Goal: Information Seeking & Learning: Learn about a topic

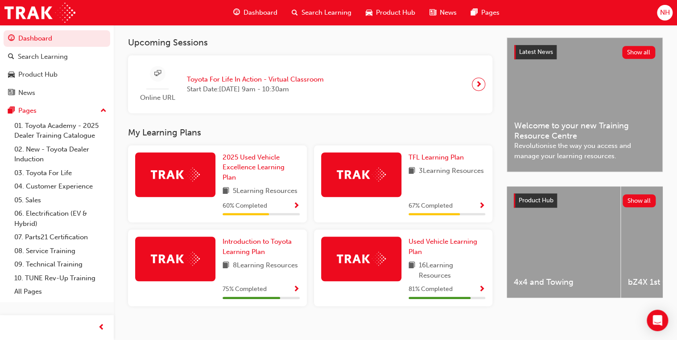
scroll to position [202, 0]
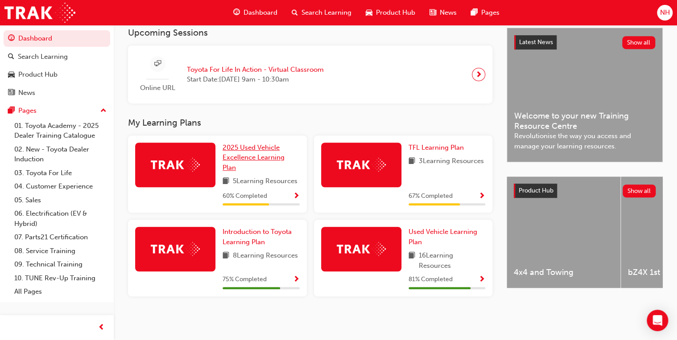
click at [250, 153] on span "2025 Used Vehicle Excellence Learning Plan" at bounding box center [254, 158] width 62 height 28
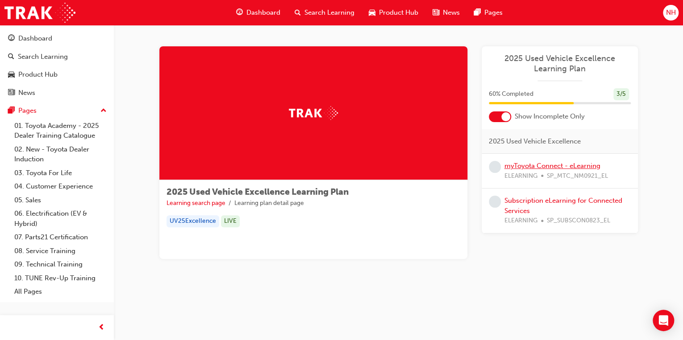
click at [563, 166] on link "myToyota Connect - eLearning" at bounding box center [552, 166] width 96 height 8
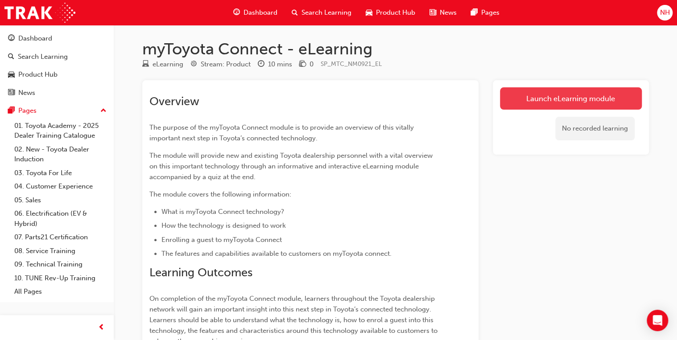
click at [575, 96] on link "Launch eLearning module" at bounding box center [571, 98] width 142 height 22
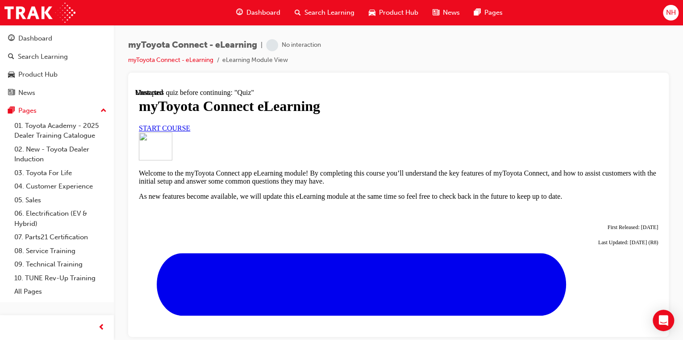
scroll to position [36, 0]
click at [190, 132] on span "START COURSE" at bounding box center [164, 128] width 51 height 8
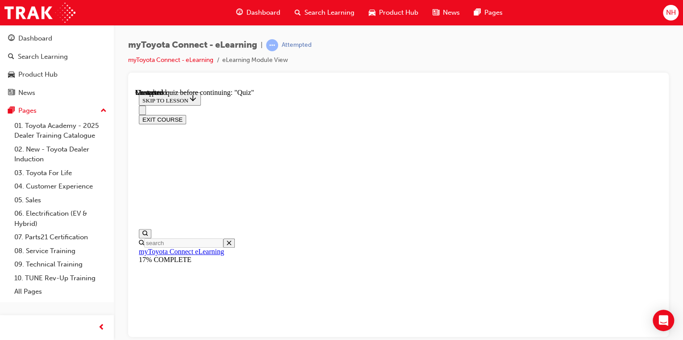
scroll to position [848, 0]
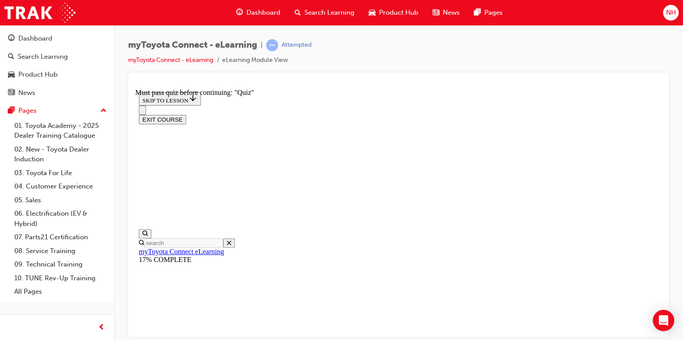
drag, startPoint x: 354, startPoint y: 111, endPoint x: 340, endPoint y: 127, distance: 21.5
drag, startPoint x: 284, startPoint y: 274, endPoint x: 269, endPoint y: 274, distance: 15.2
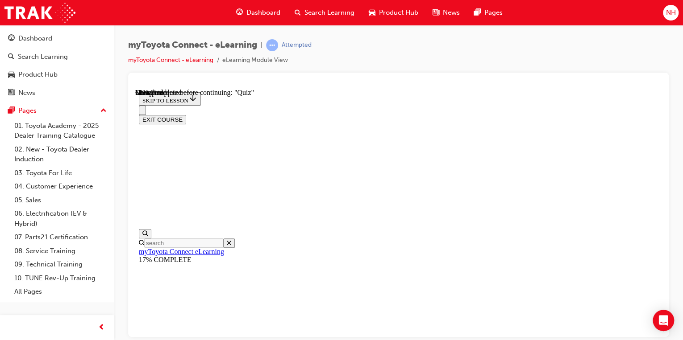
drag, startPoint x: 308, startPoint y: 279, endPoint x: 287, endPoint y: 277, distance: 21.1
drag, startPoint x: 301, startPoint y: 298, endPoint x: 296, endPoint y: 296, distance: 5.1
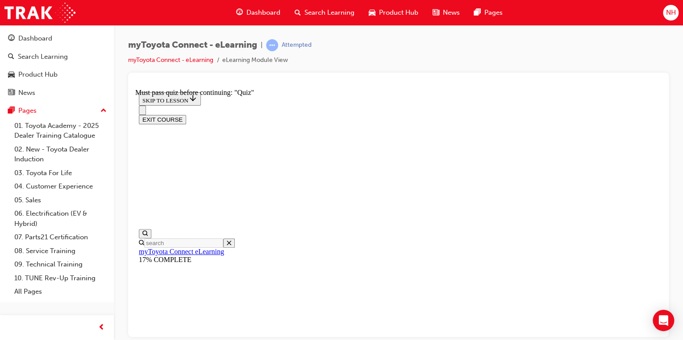
drag, startPoint x: 321, startPoint y: 291, endPoint x: 326, endPoint y: 289, distance: 5.0
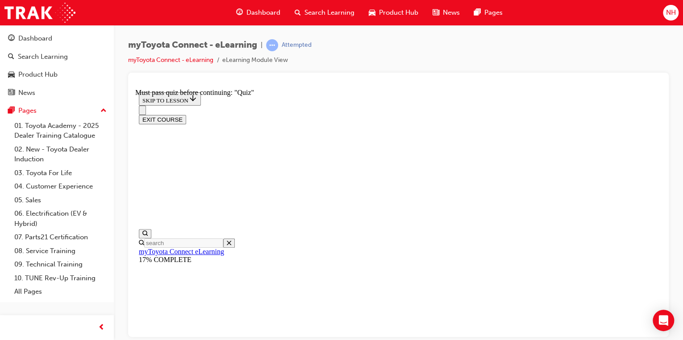
drag, startPoint x: 310, startPoint y: 313, endPoint x: 323, endPoint y: 303, distance: 16.9
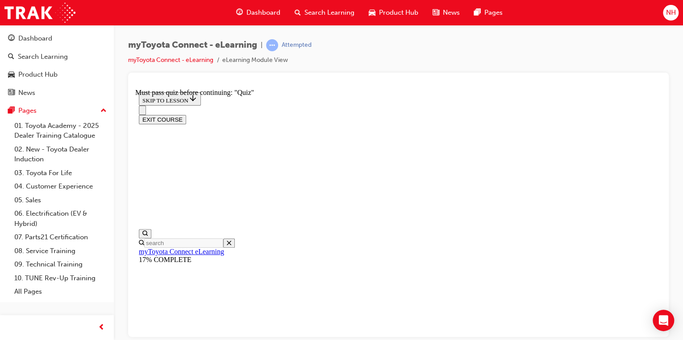
drag, startPoint x: 418, startPoint y: 277, endPoint x: 444, endPoint y: 281, distance: 26.2
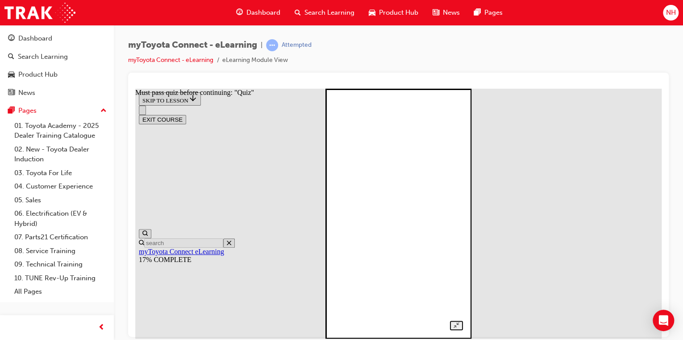
scroll to position [1418, 0]
click at [463, 151] on div at bounding box center [398, 203] width 129 height 253
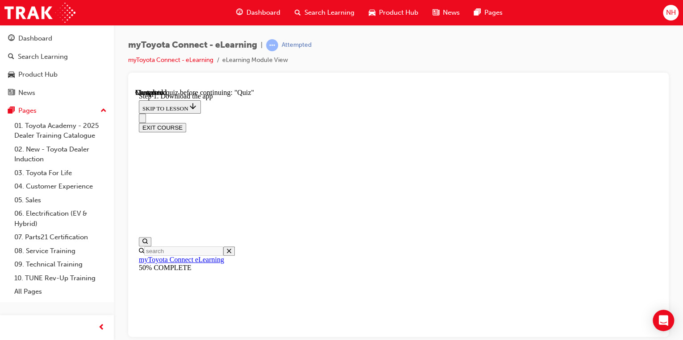
scroll to position [339, 0]
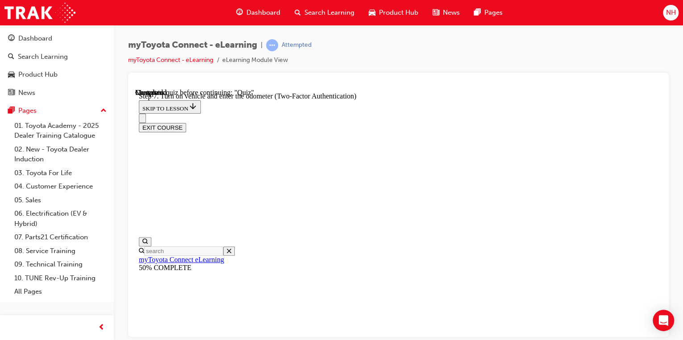
scroll to position [209, 0]
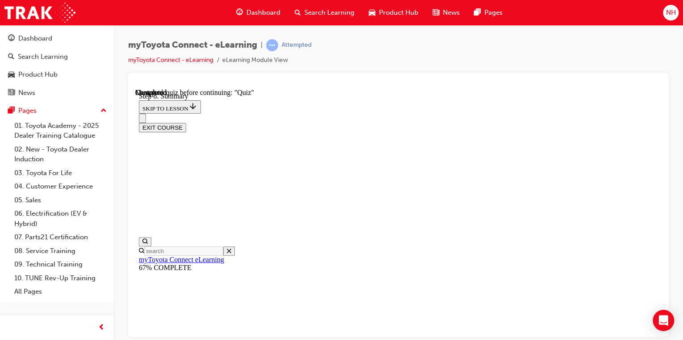
drag, startPoint x: 434, startPoint y: 211, endPoint x: 431, endPoint y: 221, distance: 11.3
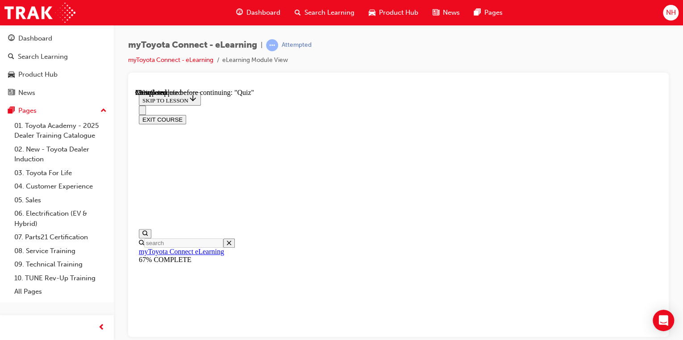
scroll to position [143, 0]
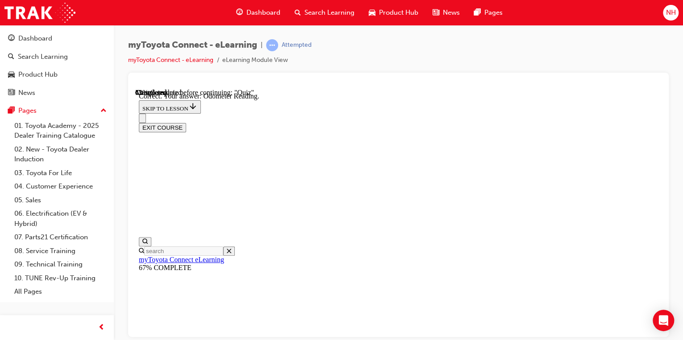
scroll to position [258, 0]
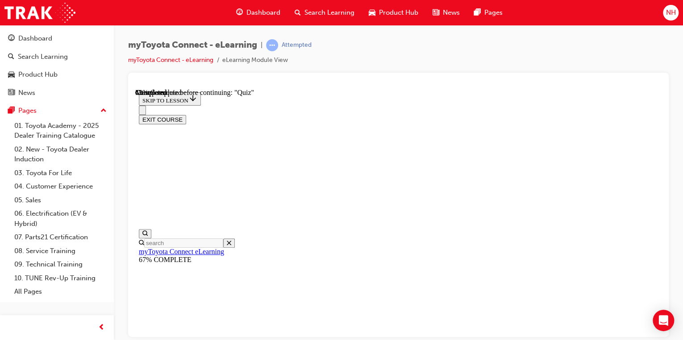
scroll to position [178, 0]
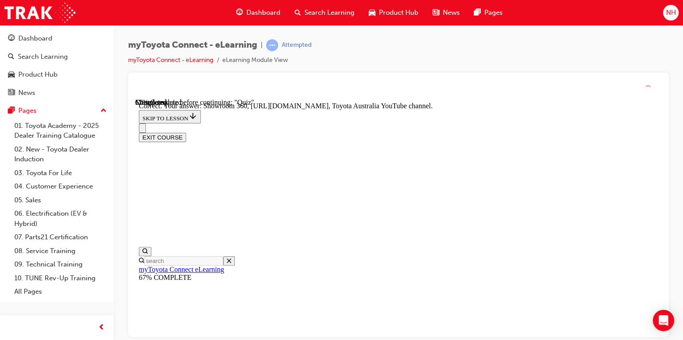
scroll to position [261, 0]
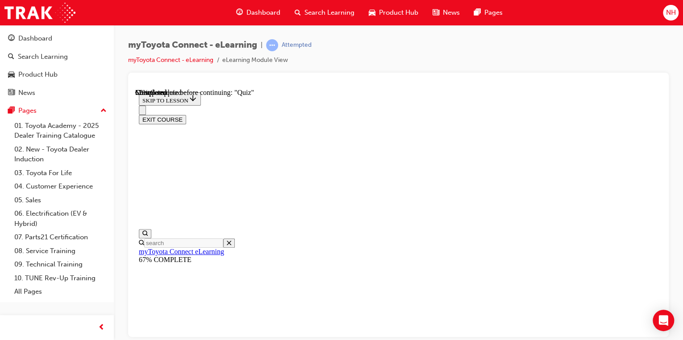
scroll to position [71, 0]
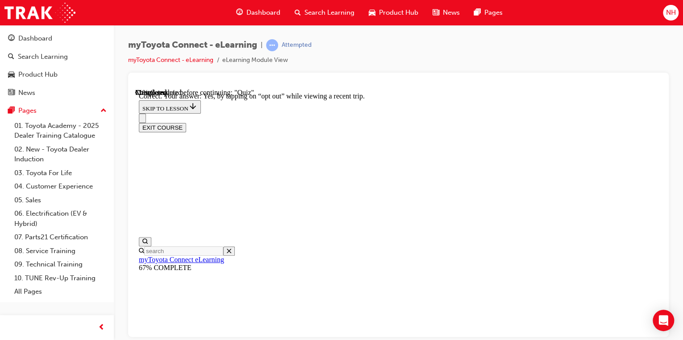
scroll to position [180, 0]
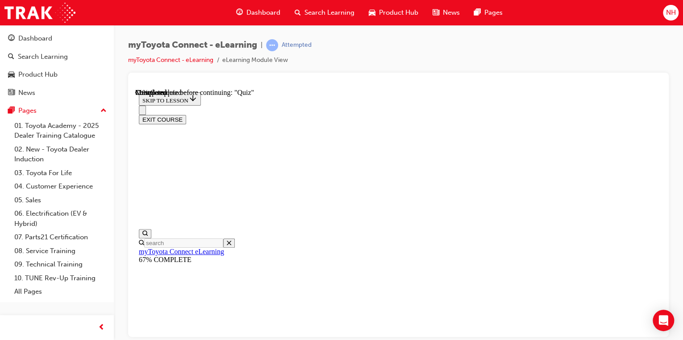
scroll to position [107, 0]
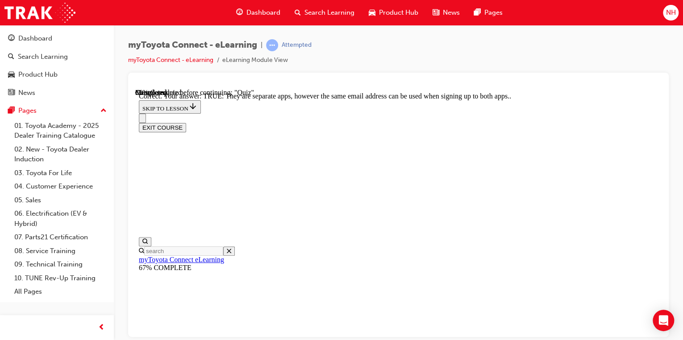
scroll to position [198, 0]
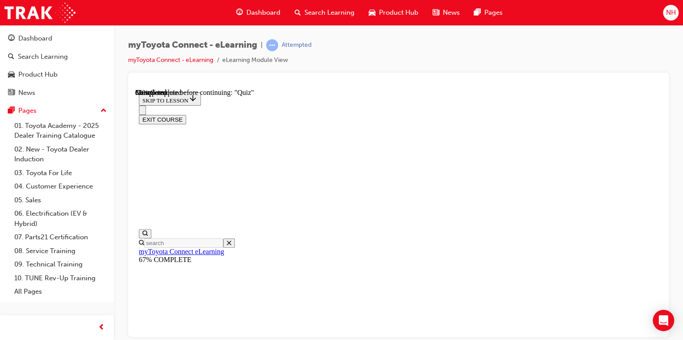
scroll to position [143, 0]
drag, startPoint x: 509, startPoint y: 217, endPoint x: 504, endPoint y: 232, distance: 15.5
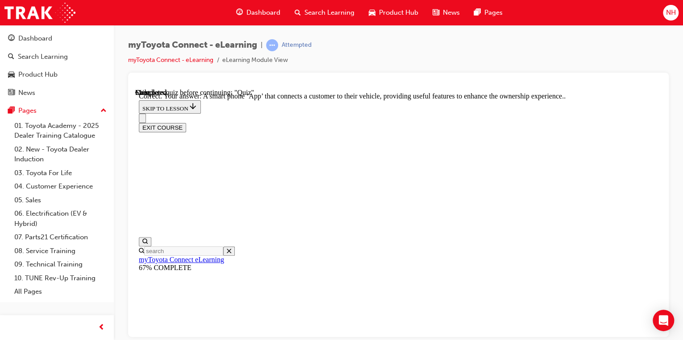
scroll to position [243, 0]
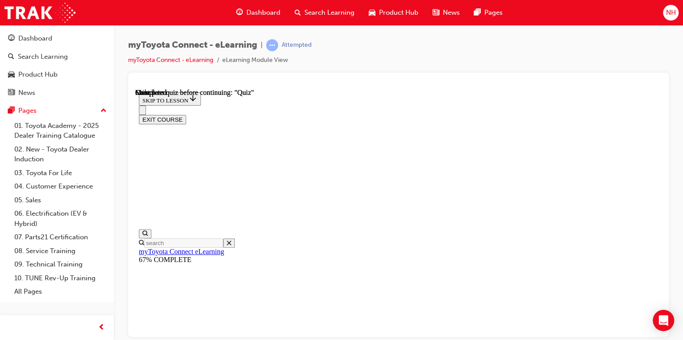
scroll to position [234, 0]
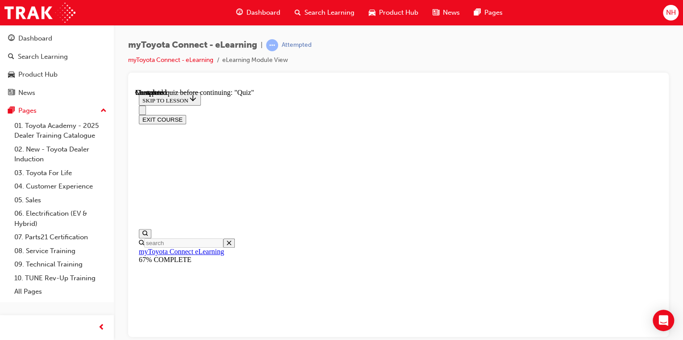
scroll to position [172, 0]
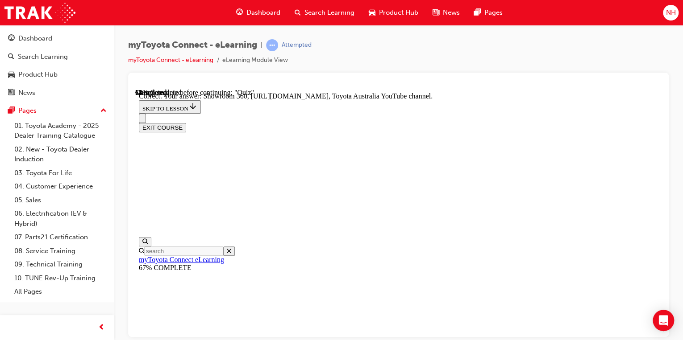
scroll to position [261, 0]
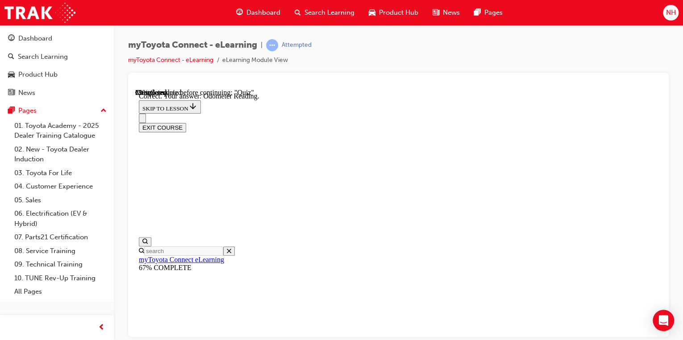
scroll to position [258, 0]
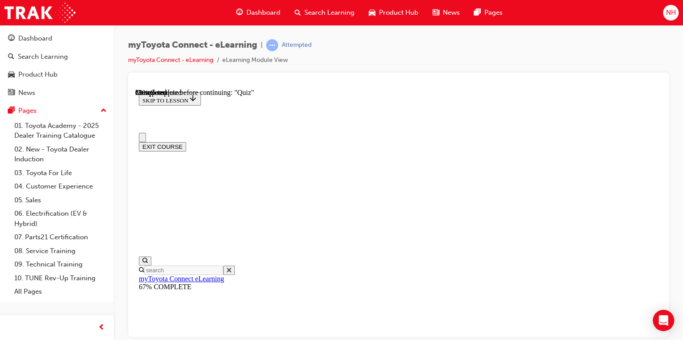
scroll to position [71, 0]
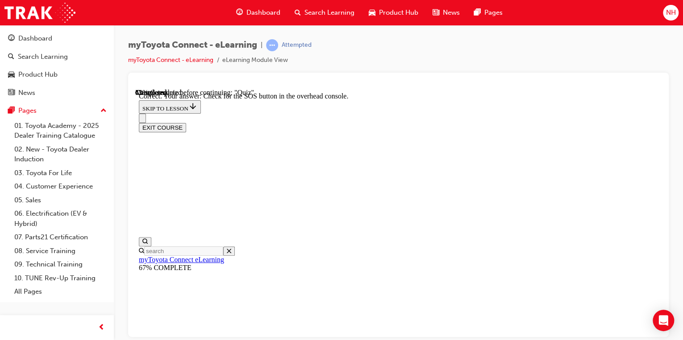
scroll to position [216, 0]
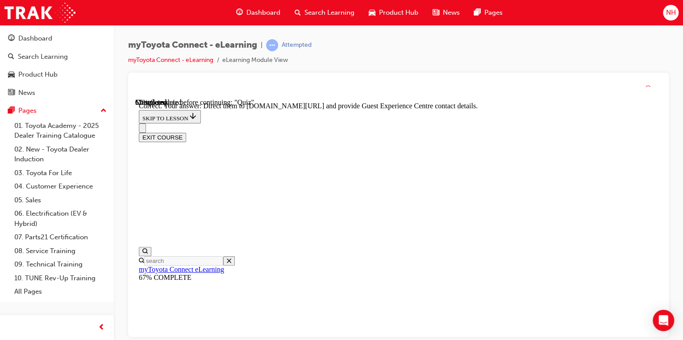
scroll to position [252, 0]
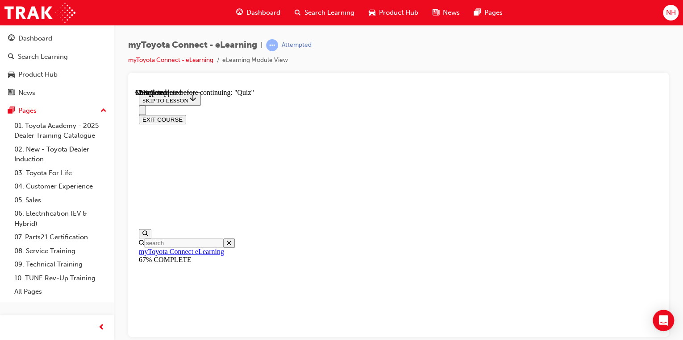
scroll to position [107, 0]
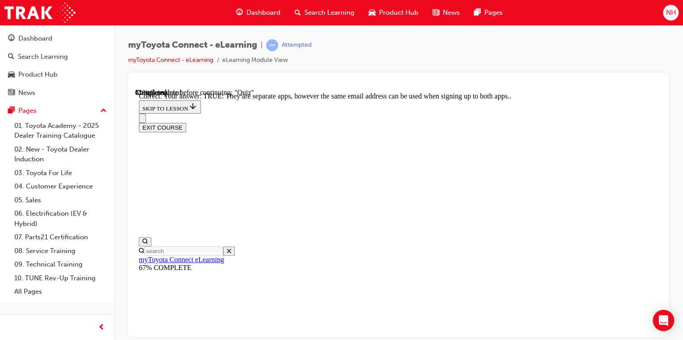
scroll to position [198, 0]
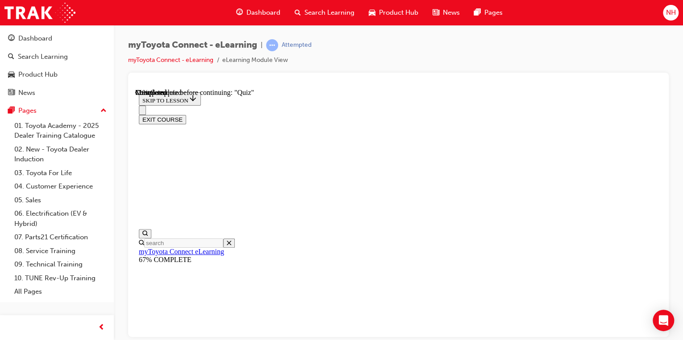
scroll to position [107, 0]
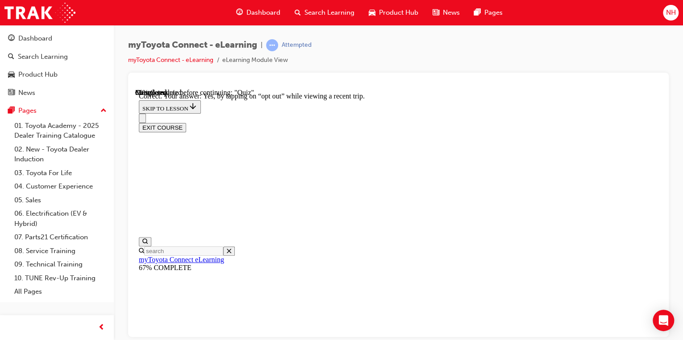
scroll to position [180, 0]
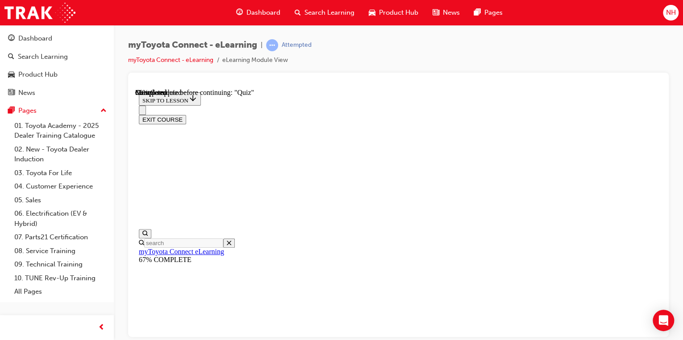
scroll to position [107, 0]
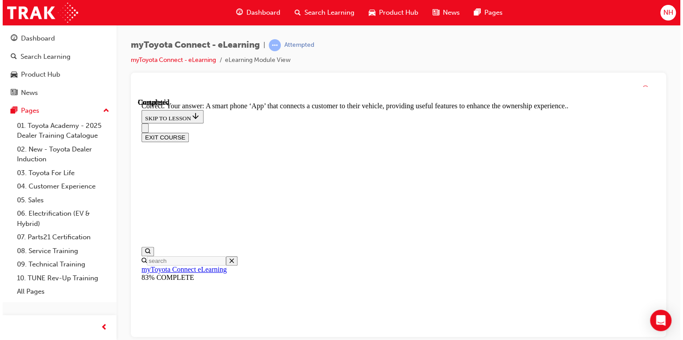
scroll to position [243, 0]
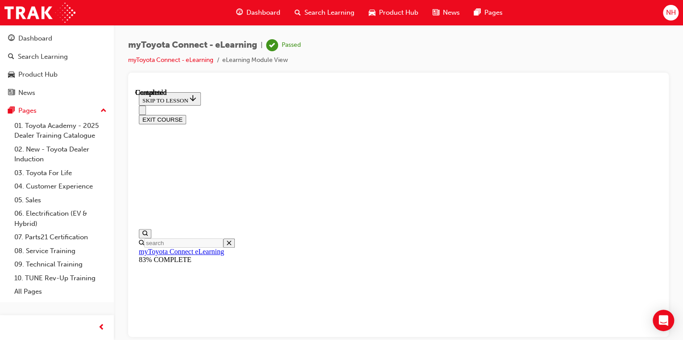
scroll to position [234, 0]
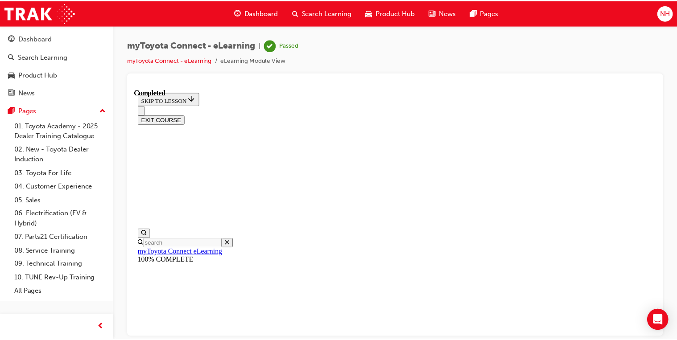
scroll to position [286, 0]
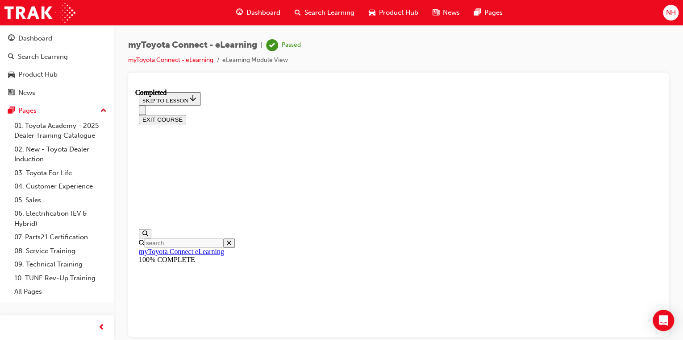
click at [265, 17] on span "Dashboard" at bounding box center [263, 13] width 34 height 10
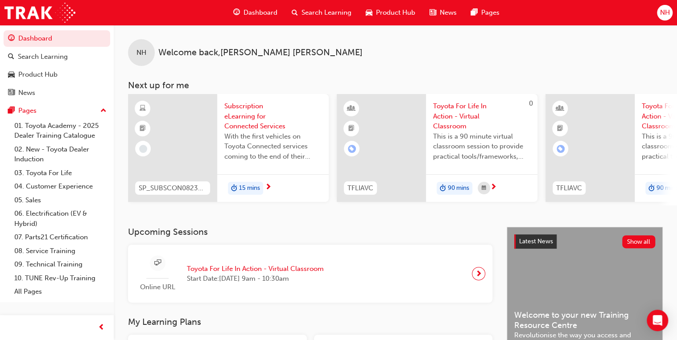
click at [254, 127] on span "Subscription eLearning for Connected Services" at bounding box center [272, 116] width 97 height 30
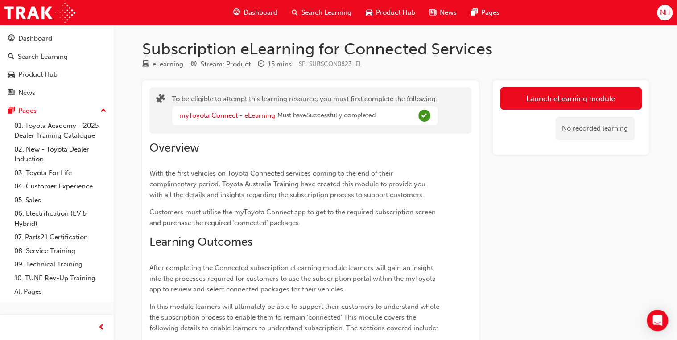
click at [423, 114] on span "Complete" at bounding box center [424, 116] width 12 height 12
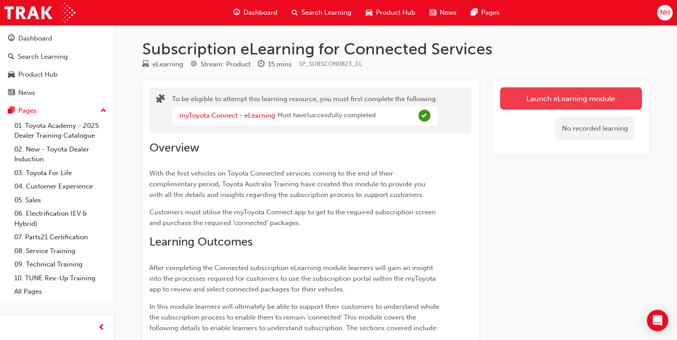
click at [565, 98] on button "Launch eLearning module" at bounding box center [571, 98] width 142 height 22
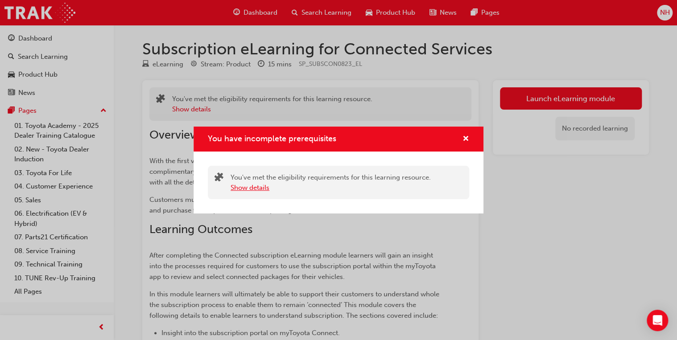
click at [261, 190] on button "Show details" at bounding box center [250, 188] width 39 height 10
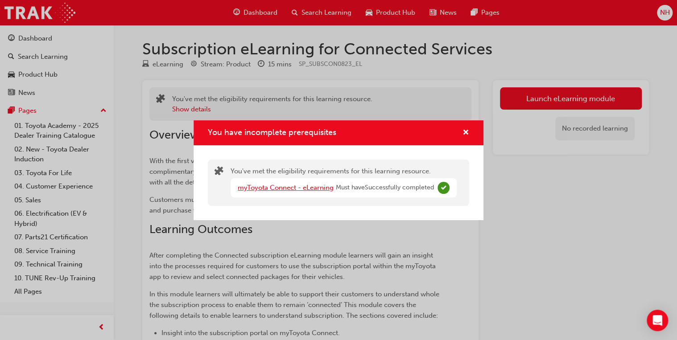
click at [261, 190] on link "myToyota Connect - eLearning" at bounding box center [286, 188] width 96 height 8
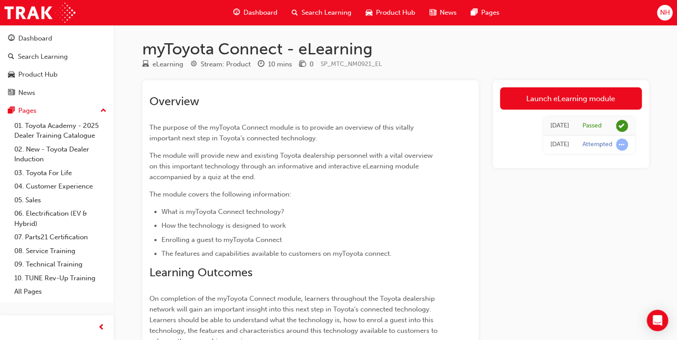
click at [617, 142] on span "learningRecordVerb_ATTEMPT-icon" at bounding box center [622, 145] width 12 height 12
click at [551, 146] on td "Today" at bounding box center [560, 145] width 32 height 19
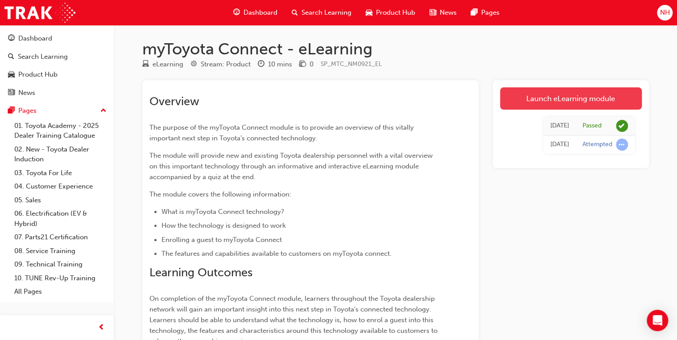
click at [581, 100] on link "Launch eLearning module" at bounding box center [571, 98] width 142 height 22
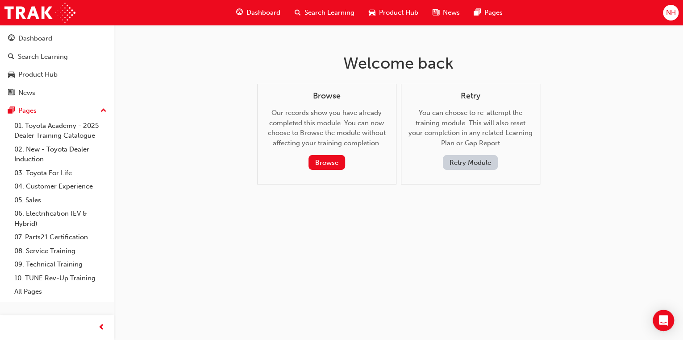
click at [255, 16] on span "Dashboard" at bounding box center [263, 13] width 34 height 10
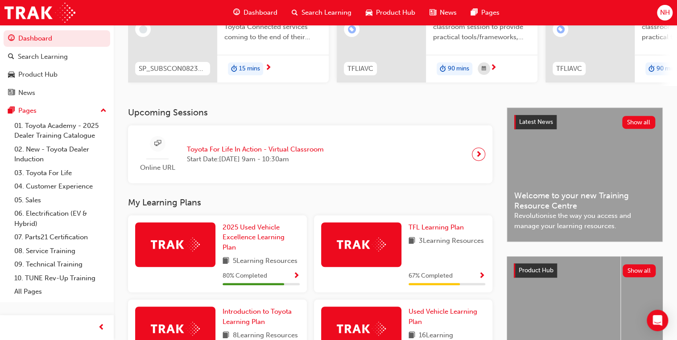
scroll to position [143, 0]
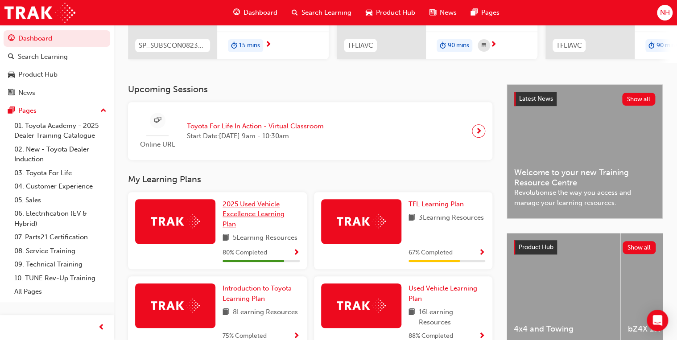
click at [237, 205] on span "2025 Used Vehicle Excellence Learning Plan" at bounding box center [254, 214] width 62 height 28
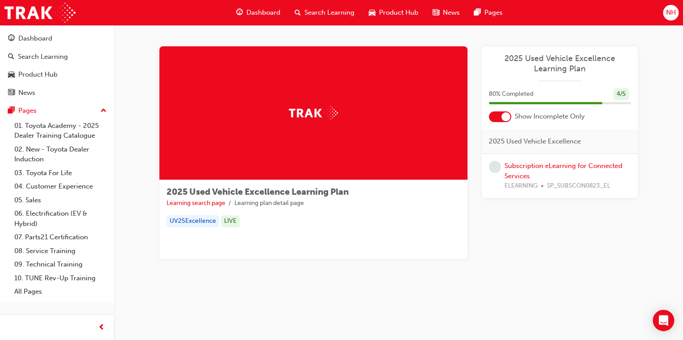
click at [542, 170] on div "Subscription eLearning for Connected Services ELEARNING SP_SUBSCON0823_EL" at bounding box center [567, 176] width 126 height 30
click at [542, 167] on link "Subscription eLearning for Connected Services" at bounding box center [563, 171] width 118 height 18
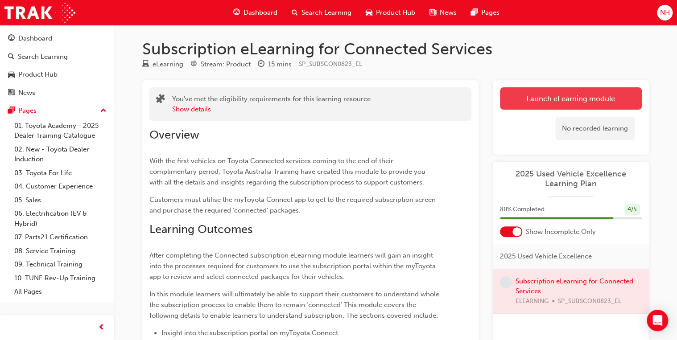
click at [556, 99] on button "Launch eLearning module" at bounding box center [571, 98] width 142 height 22
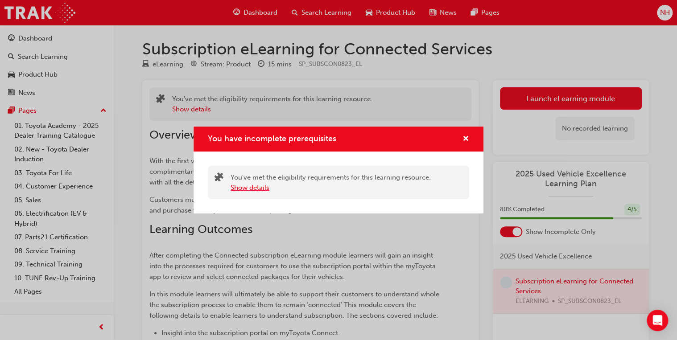
click at [244, 187] on button "Show details" at bounding box center [250, 188] width 39 height 10
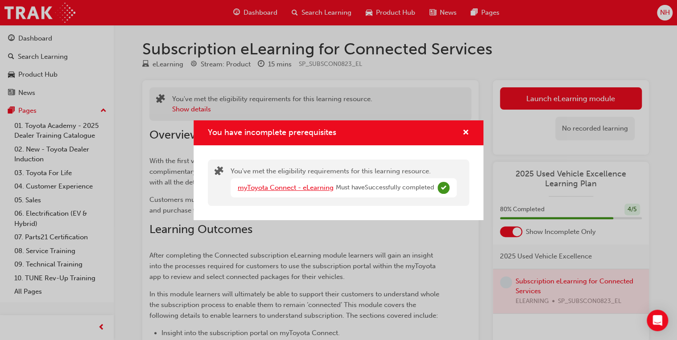
click at [248, 187] on link "myToyota Connect - eLearning" at bounding box center [286, 188] width 96 height 8
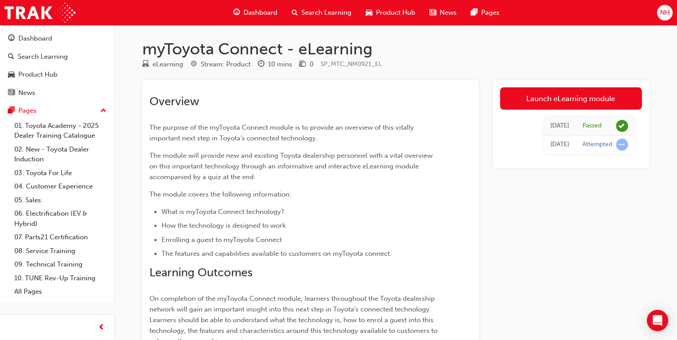
drag, startPoint x: 624, startPoint y: 146, endPoint x: 604, endPoint y: 146, distance: 20.1
click at [622, 147] on span "learningRecordVerb_ATTEMPT-icon" at bounding box center [622, 145] width 12 height 12
click at [594, 144] on div "Attempted" at bounding box center [598, 145] width 30 height 8
click at [571, 148] on td "Today" at bounding box center [560, 145] width 32 height 19
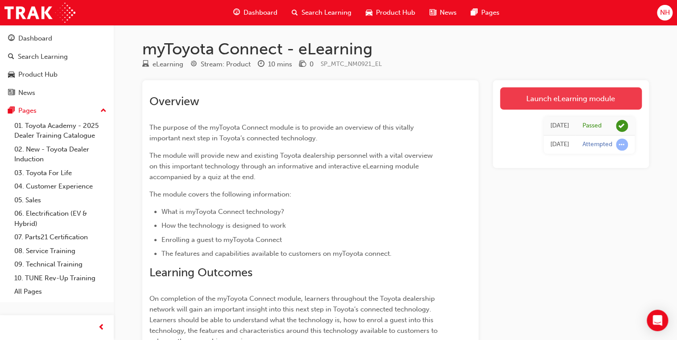
click at [575, 98] on link "Launch eLearning module" at bounding box center [571, 98] width 142 height 22
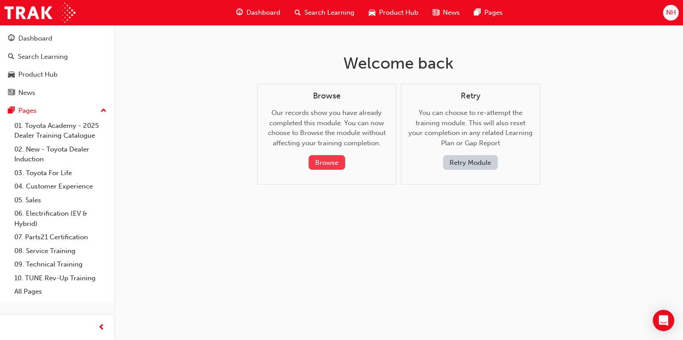
click at [335, 164] on button "Browse" at bounding box center [326, 162] width 37 height 15
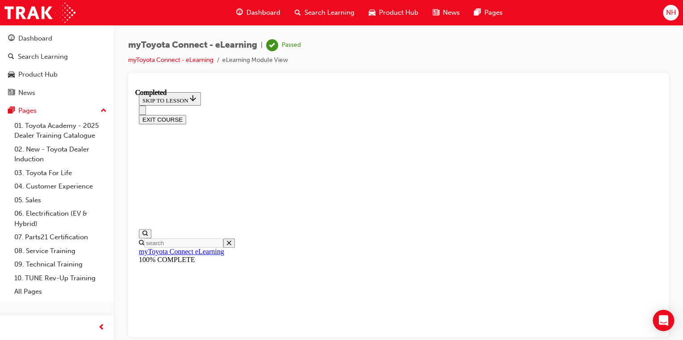
scroll to position [302, 0]
click at [186, 115] on button "EXIT COURSE" at bounding box center [162, 119] width 47 height 9
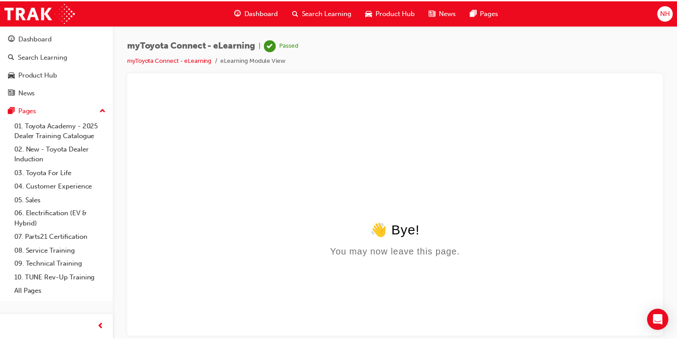
scroll to position [0, 0]
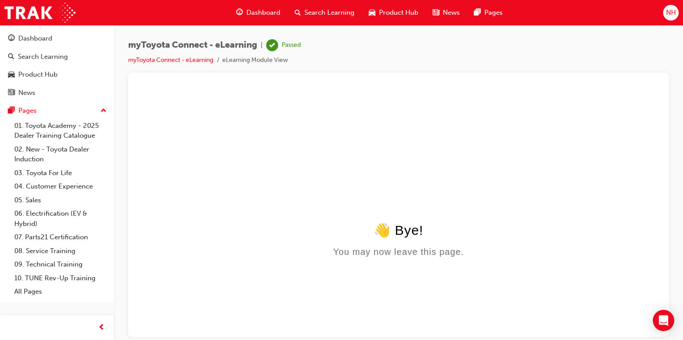
click at [246, 6] on div "Dashboard" at bounding box center [258, 13] width 58 height 18
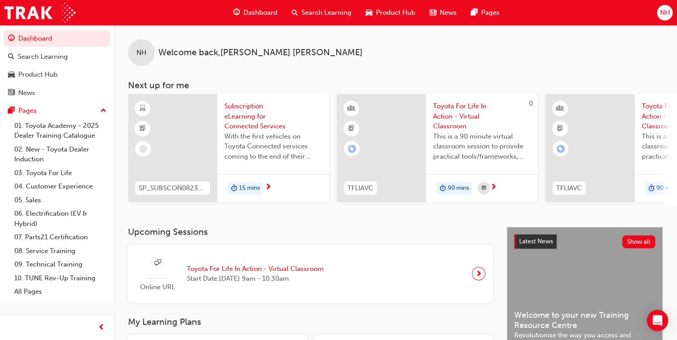
click at [164, 180] on div "SP_SUBSCON0823_EL" at bounding box center [172, 188] width 89 height 28
